Goal: Information Seeking & Learning: Learn about a topic

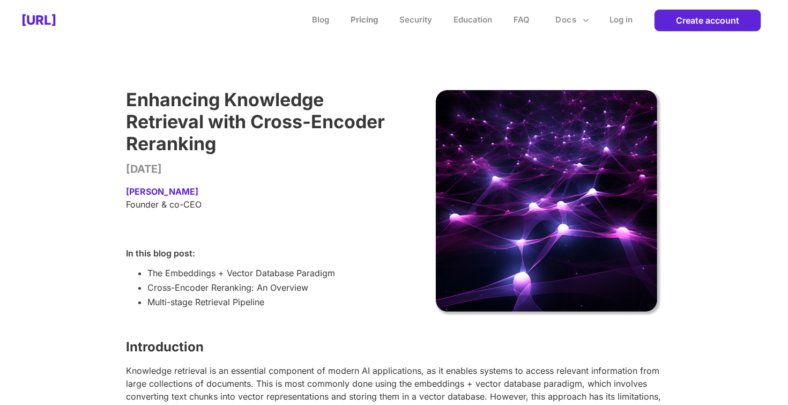
click at [368, 22] on link "Pricing" at bounding box center [364, 19] width 27 height 10
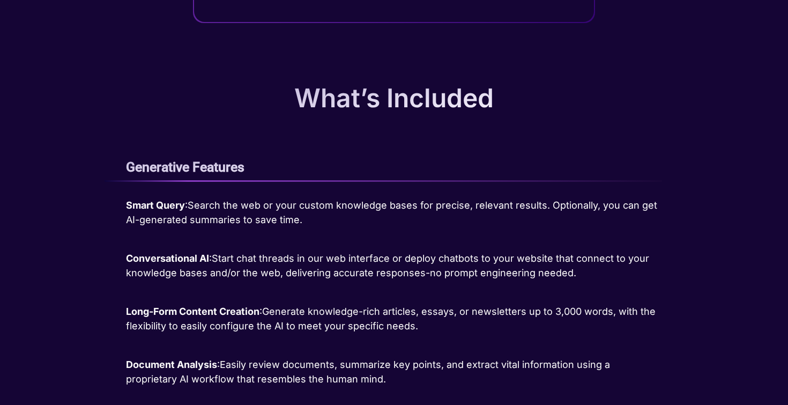
scroll to position [454, 0]
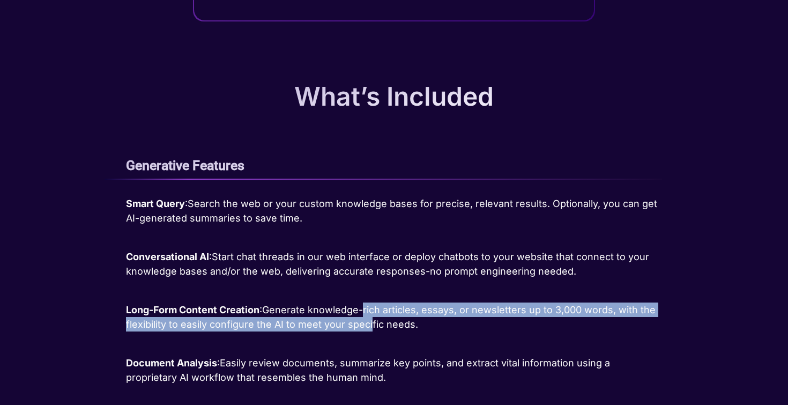
drag, startPoint x: 366, startPoint y: 305, endPoint x: 371, endPoint y: 319, distance: 14.2
click at [371, 319] on p "Long-Form Content Creation : Generate knowledge-rich articles, essays, or newsl…" at bounding box center [394, 316] width 536 height 29
click at [369, 324] on p "Long-Form Content Creation : Generate knowledge-rich articles, essays, or newsl…" at bounding box center [394, 316] width 536 height 29
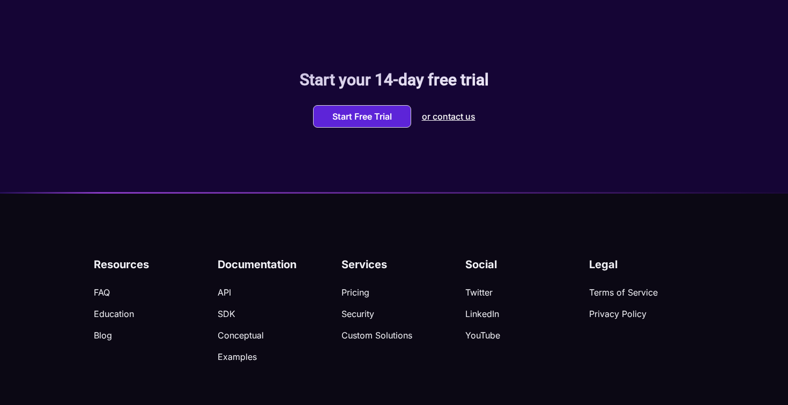
scroll to position [1847, 0]
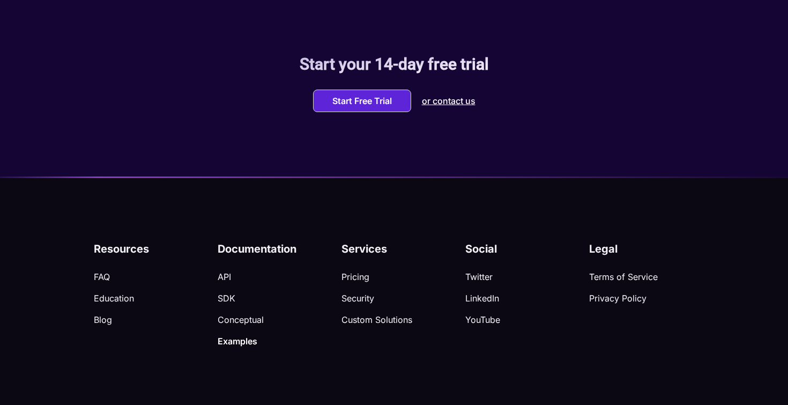
click at [239, 341] on p "Examples" at bounding box center [280, 341] width 124 height 11
click at [123, 298] on p "Education" at bounding box center [156, 298] width 124 height 11
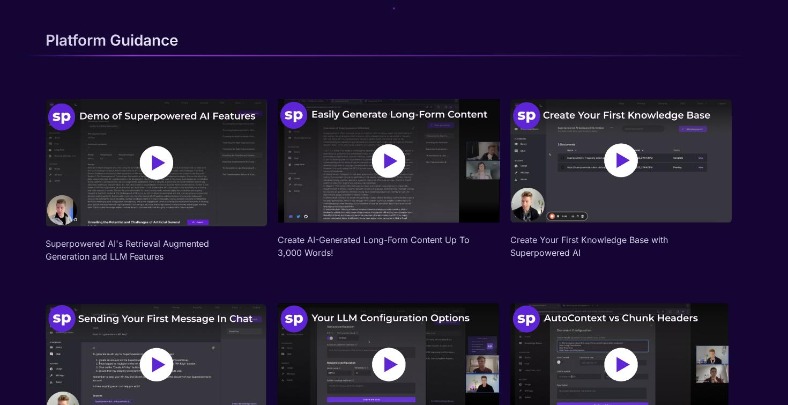
scroll to position [74, 0]
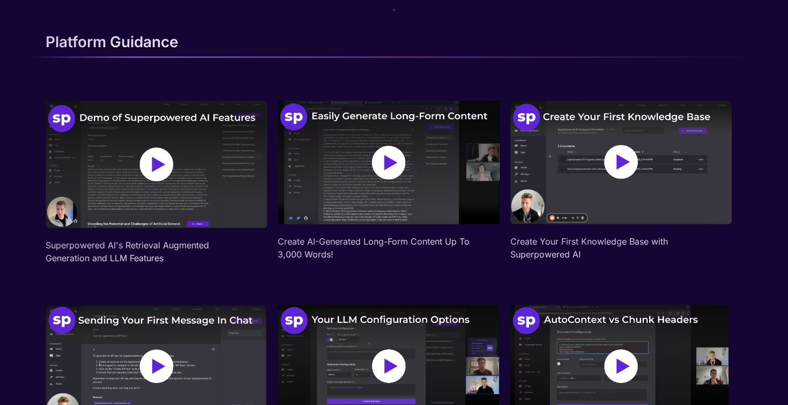
click at [154, 185] on img at bounding box center [156, 164] width 221 height 127
click at [176, 175] on img at bounding box center [156, 164] width 221 height 127
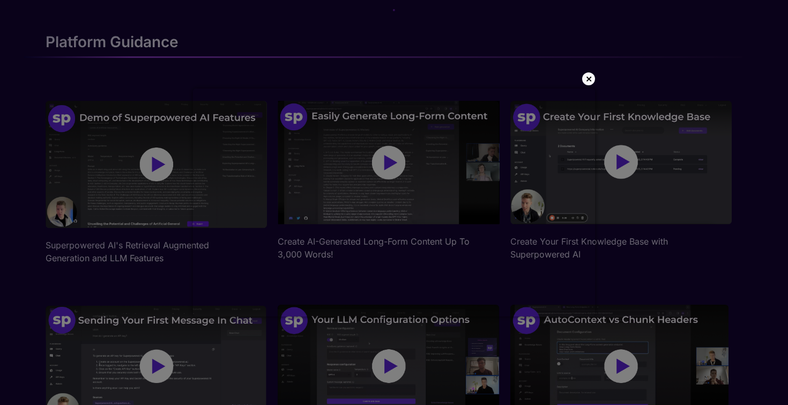
click at [590, 73] on p "×" at bounding box center [589, 78] width 7 height 11
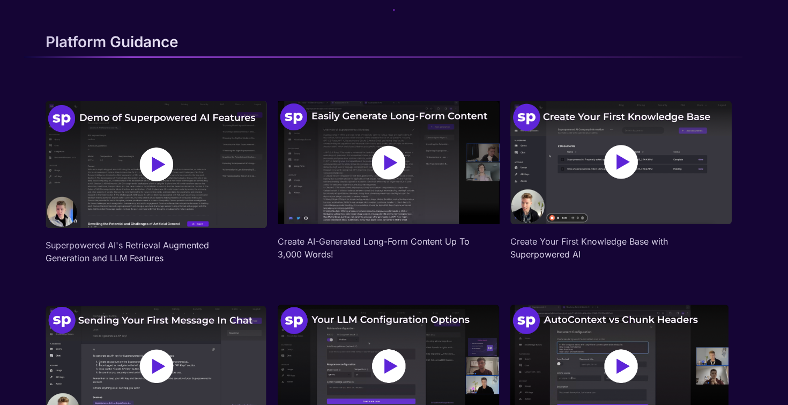
click at [384, 203] on img at bounding box center [388, 162] width 221 height 123
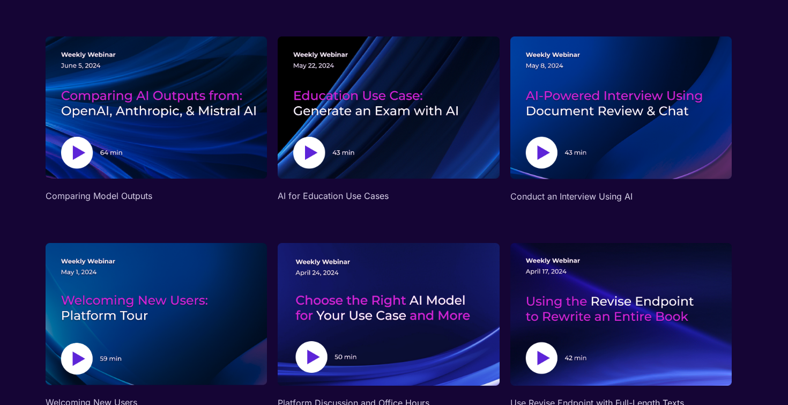
scroll to position [683, 0]
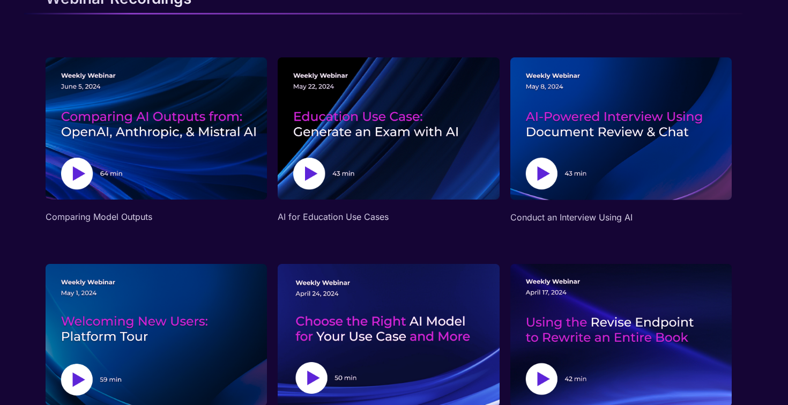
click at [326, 172] on img at bounding box center [388, 128] width 221 height 142
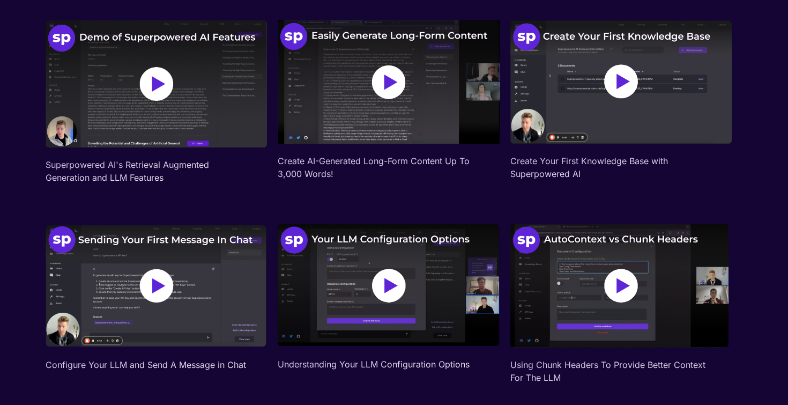
scroll to position [0, 0]
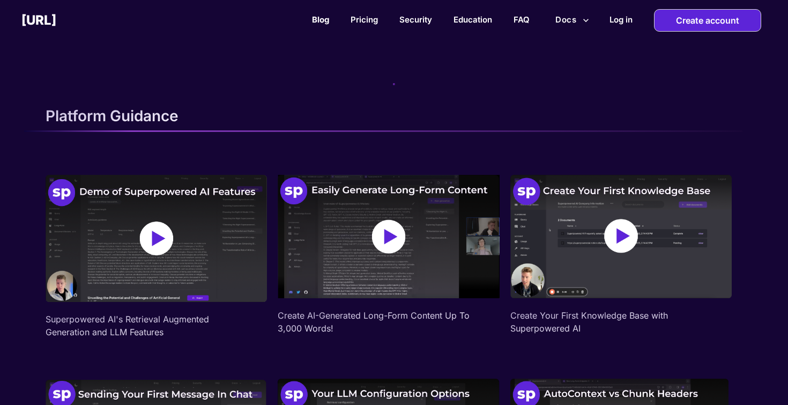
click at [317, 21] on link "Blog" at bounding box center [320, 19] width 17 height 10
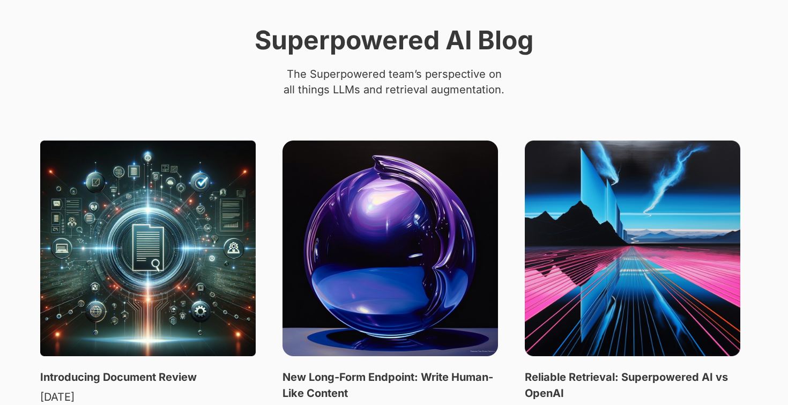
scroll to position [419, 0]
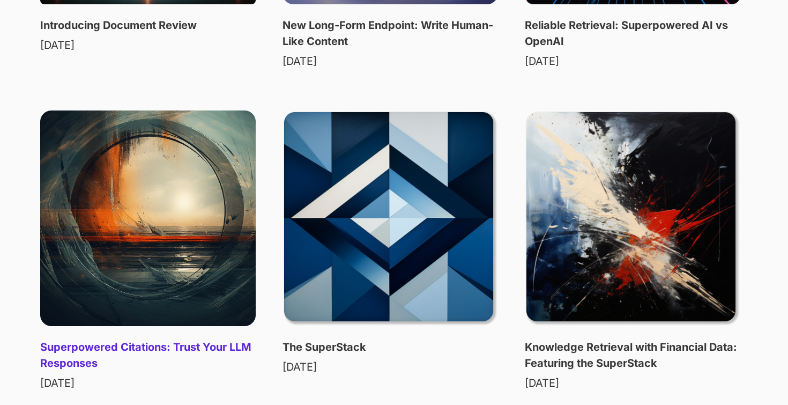
click at [201, 253] on img at bounding box center [148, 218] width 216 height 216
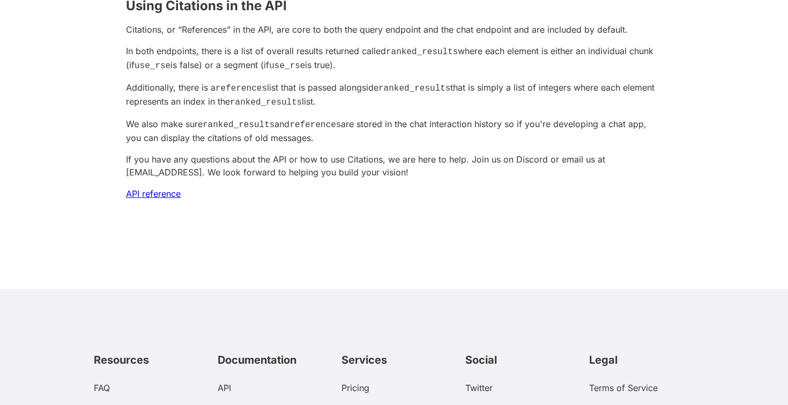
scroll to position [1506, 0]
